Goal: Check status: Check status

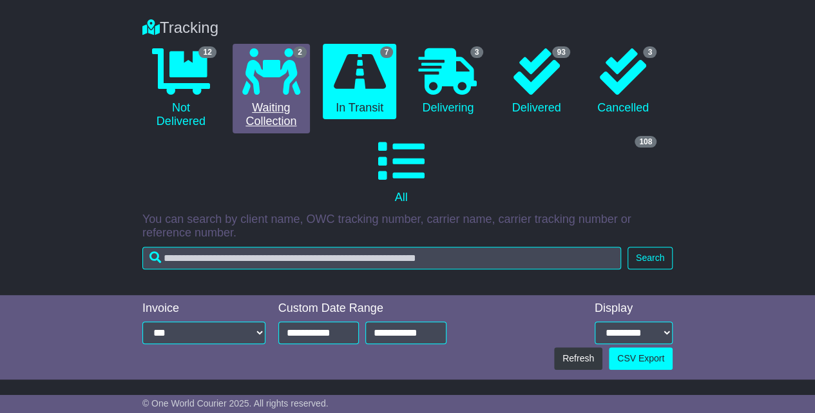
scroll to position [107, 0]
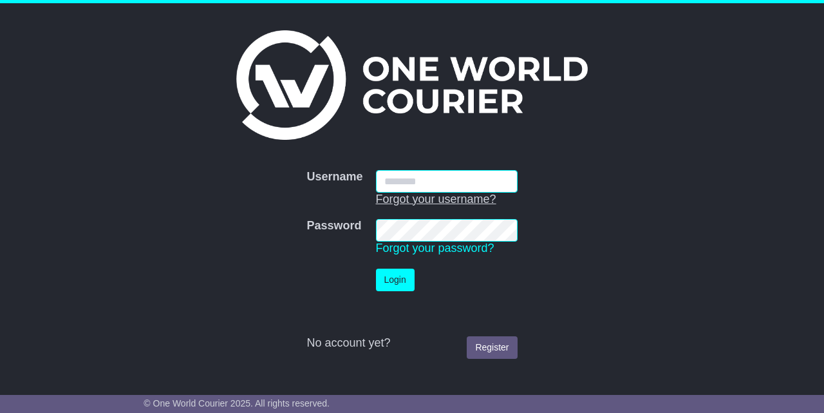
type input "**********"
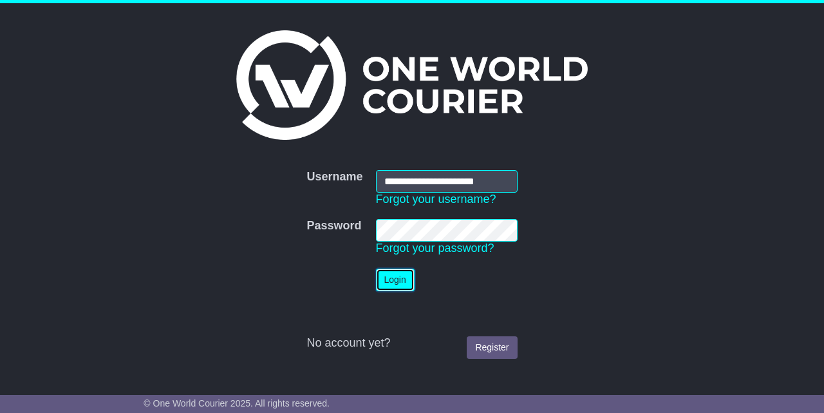
click at [388, 280] on button "Login" at bounding box center [395, 280] width 39 height 23
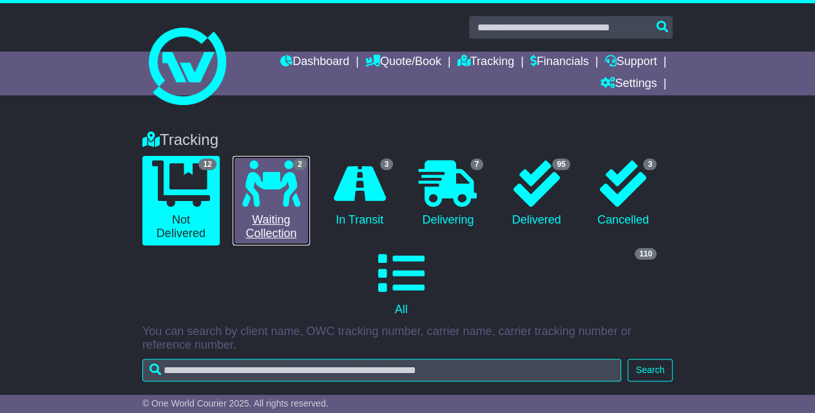
click at [269, 202] on icon at bounding box center [271, 183] width 58 height 46
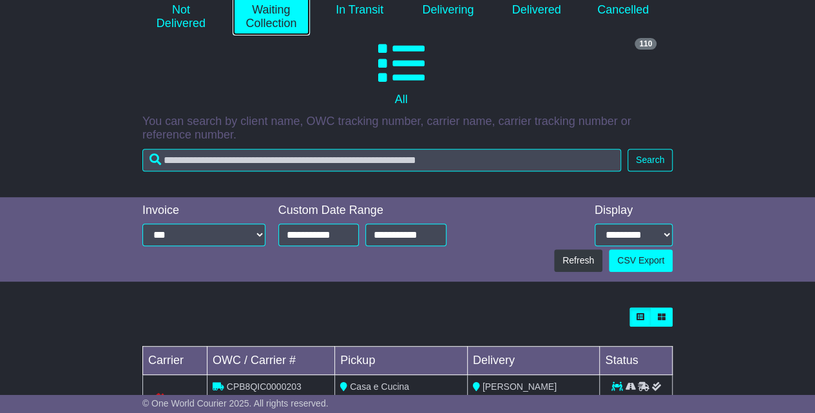
scroll to position [316, 0]
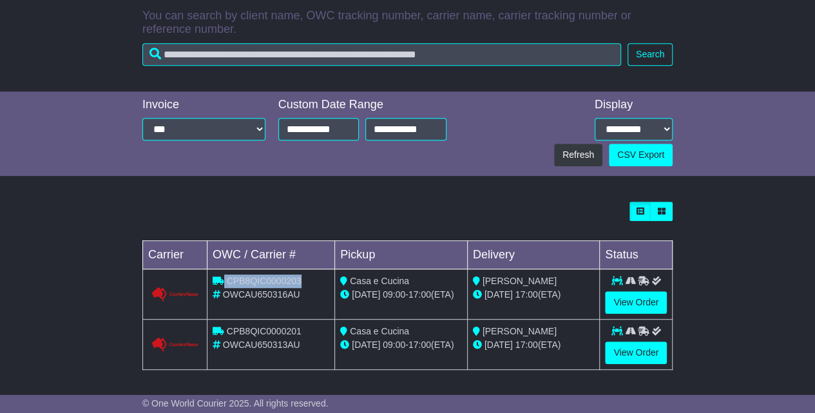
drag, startPoint x: 301, startPoint y: 279, endPoint x: 223, endPoint y: 280, distance: 77.9
click at [223, 280] on div "CPB8QIC0000203" at bounding box center [271, 281] width 117 height 14
copy div "CPB8QIC0000203"
drag, startPoint x: 302, startPoint y: 328, endPoint x: 227, endPoint y: 329, distance: 74.7
click at [227, 329] on div "CPB8QIC0000201" at bounding box center [271, 332] width 117 height 14
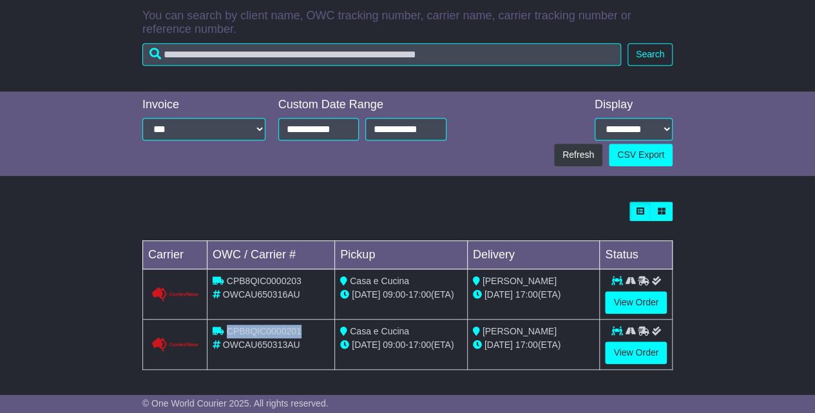
copy span "CPB8QIC0000201"
